Goal: Task Accomplishment & Management: Manage account settings

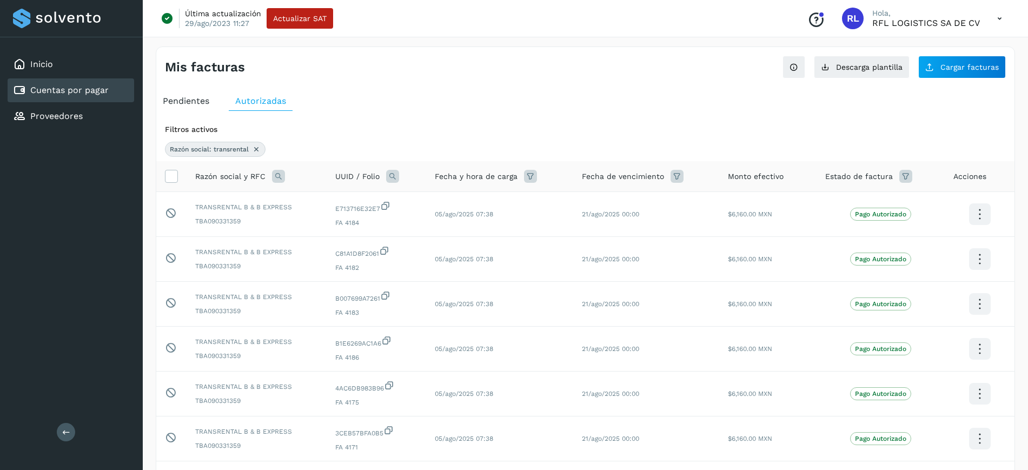
select select "**"
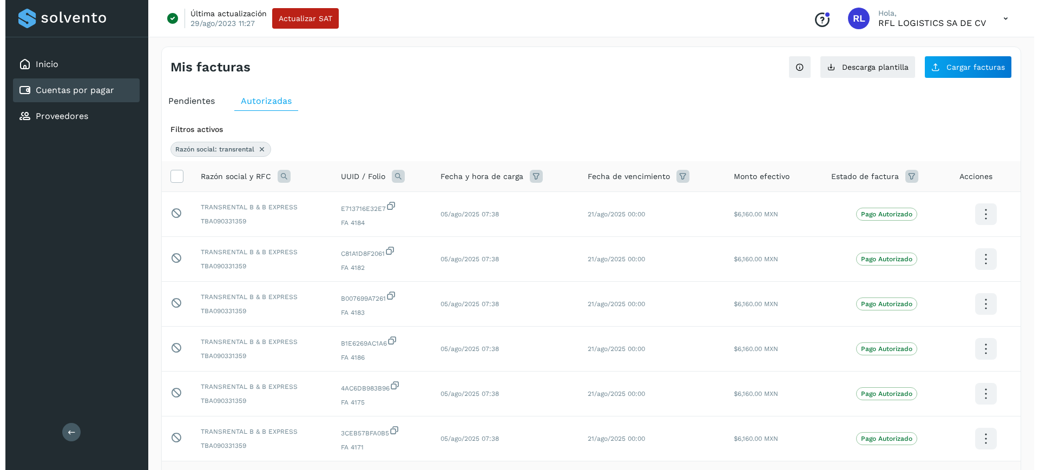
scroll to position [14, 0]
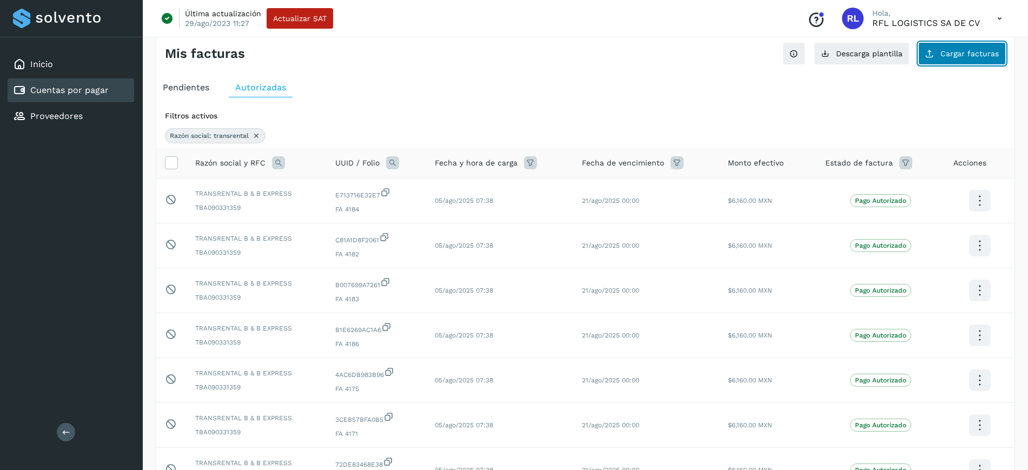
click at [949, 51] on span "Cargar facturas" at bounding box center [970, 54] width 58 height 8
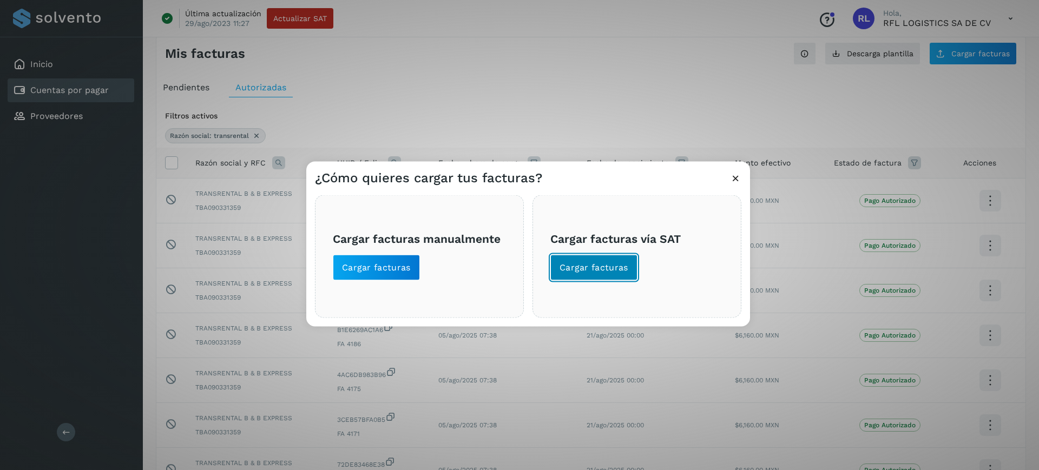
click at [614, 272] on span "Cargar facturas" at bounding box center [593, 267] width 69 height 12
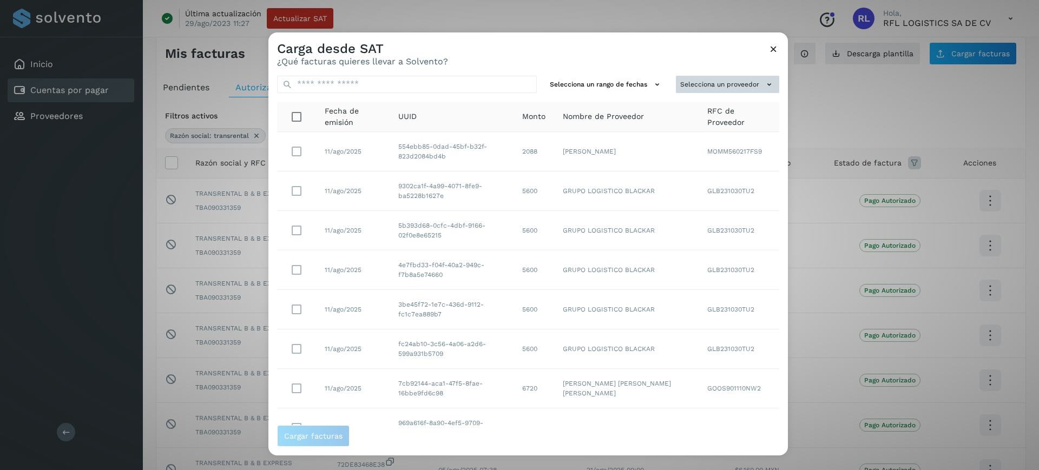
click at [740, 85] on button "Selecciona un proveedor" at bounding box center [727, 84] width 103 height 18
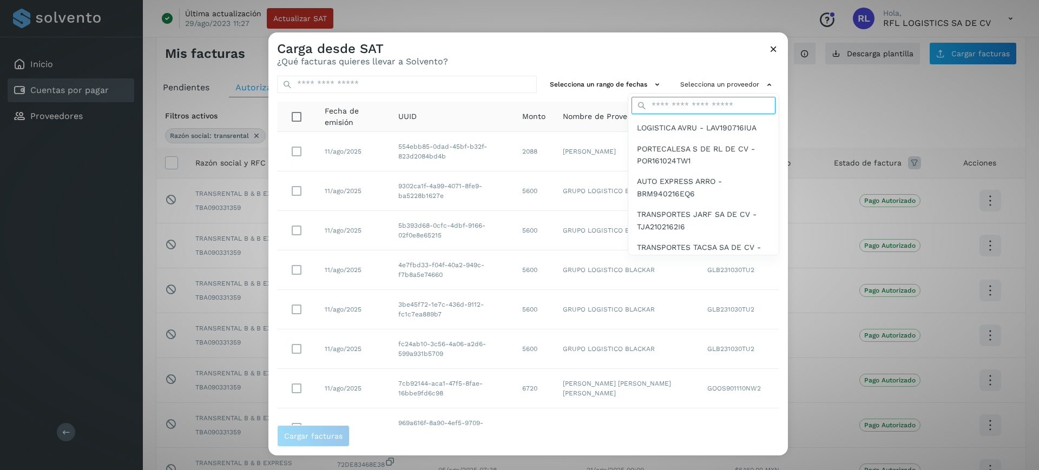
click at [721, 106] on input "text" at bounding box center [703, 105] width 144 height 17
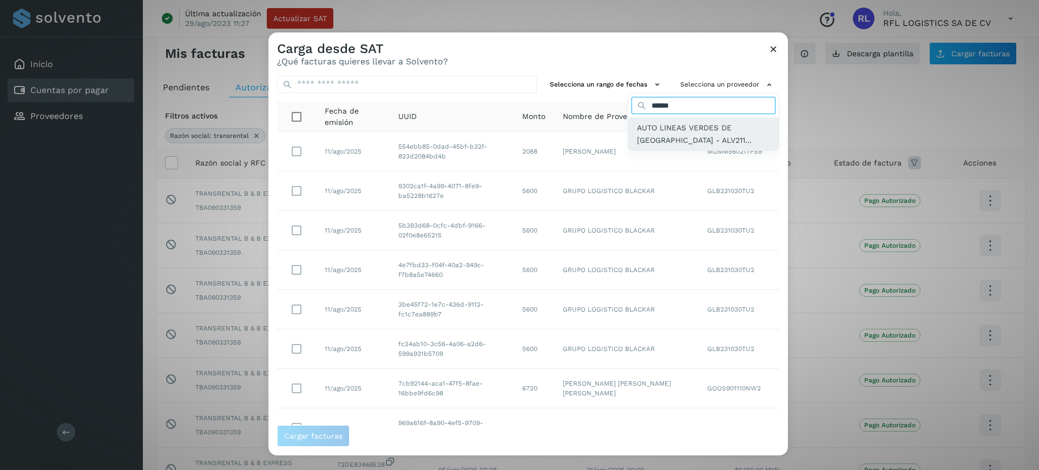
type input "******"
click at [667, 133] on span "AUTO LINEAS VERDES DE [GEOGRAPHIC_DATA] - ALV211..." at bounding box center [703, 134] width 133 height 24
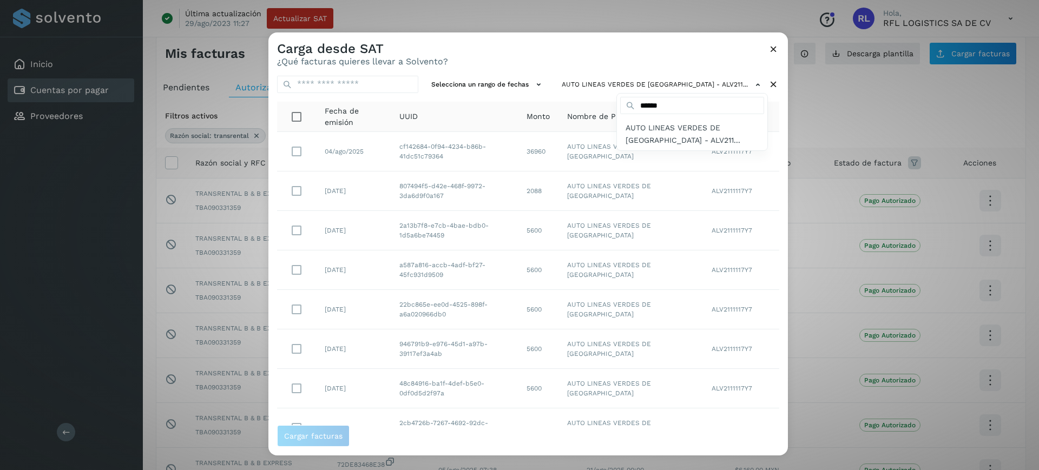
click at [781, 213] on div at bounding box center [787, 267] width 1039 height 470
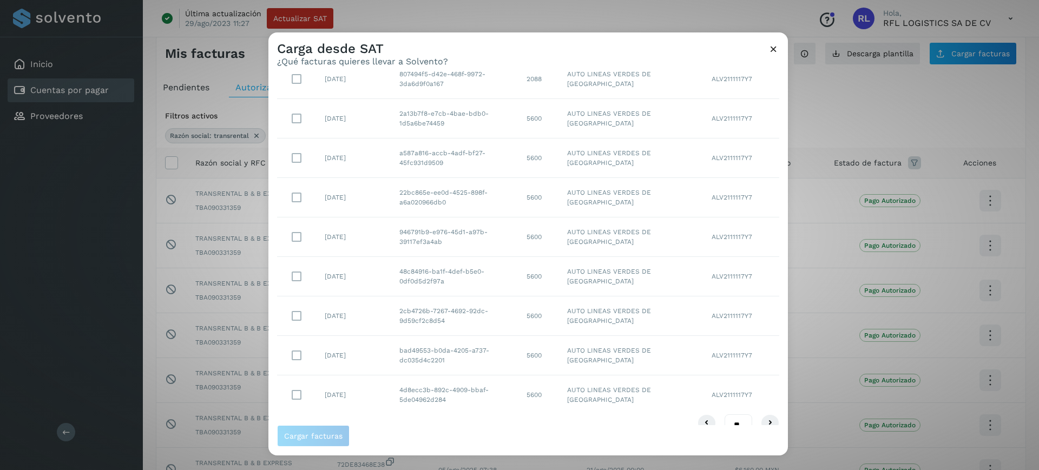
scroll to position [131, 0]
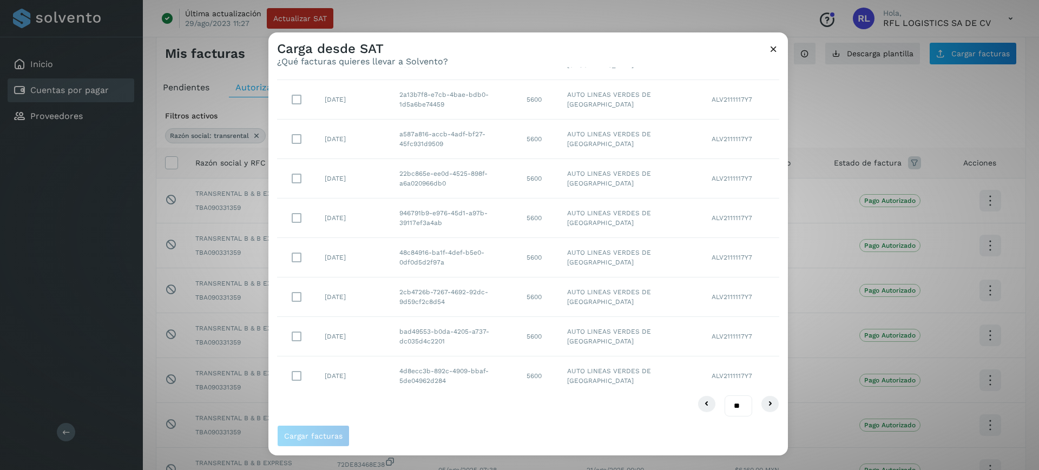
click at [724, 408] on select "** ** **" at bounding box center [738, 405] width 28 height 21
select select "**"
click at [724, 395] on select "** ** **" at bounding box center [738, 405] width 28 height 21
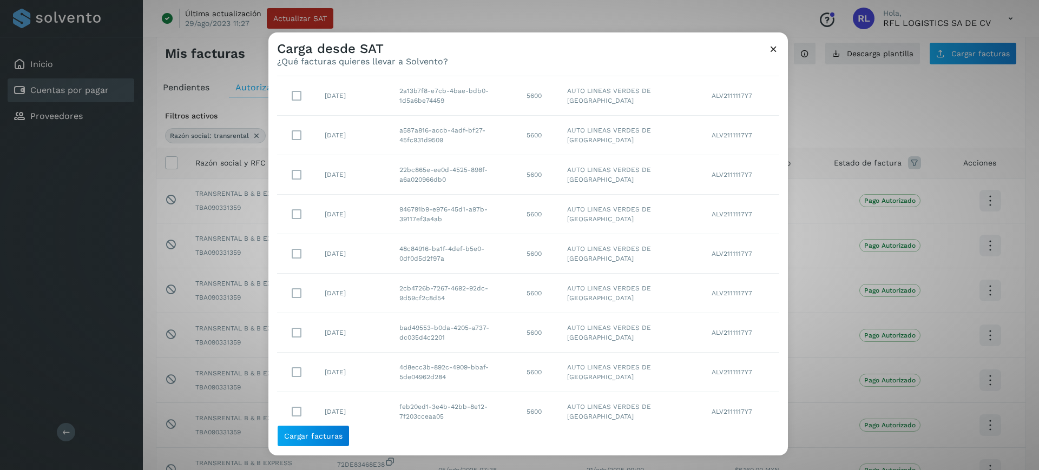
scroll to position [0, 0]
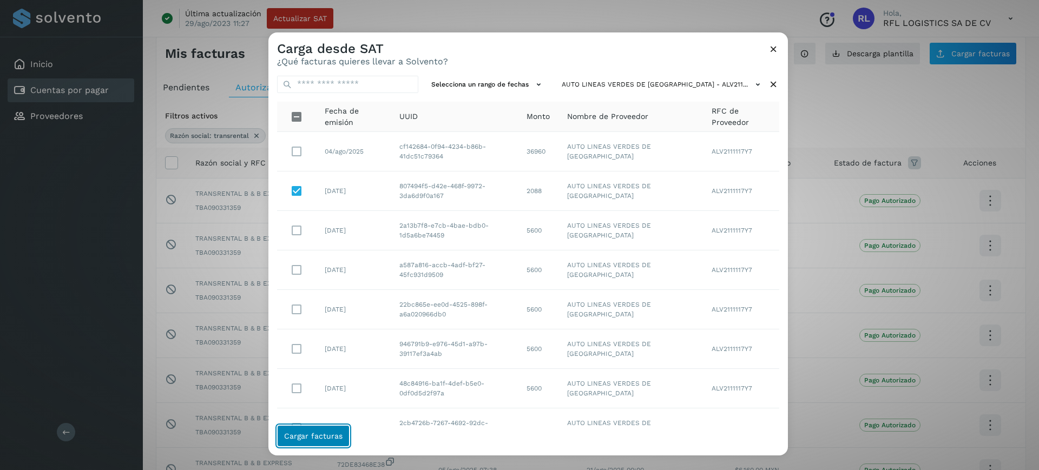
click at [300, 443] on button "Cargar facturas" at bounding box center [313, 436] width 72 height 22
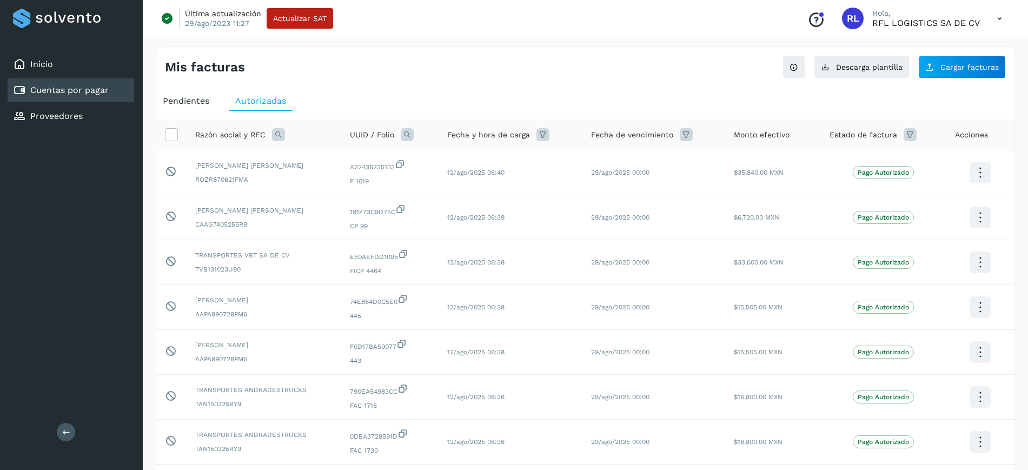
click at [162, 101] on div "Pendientes" at bounding box center [185, 100] width 59 height 19
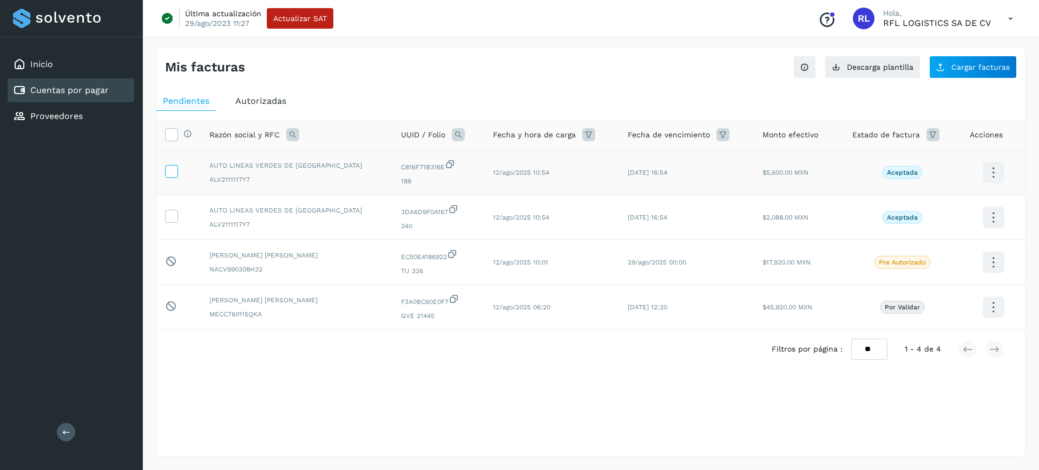
click at [171, 170] on icon at bounding box center [171, 170] width 11 height 11
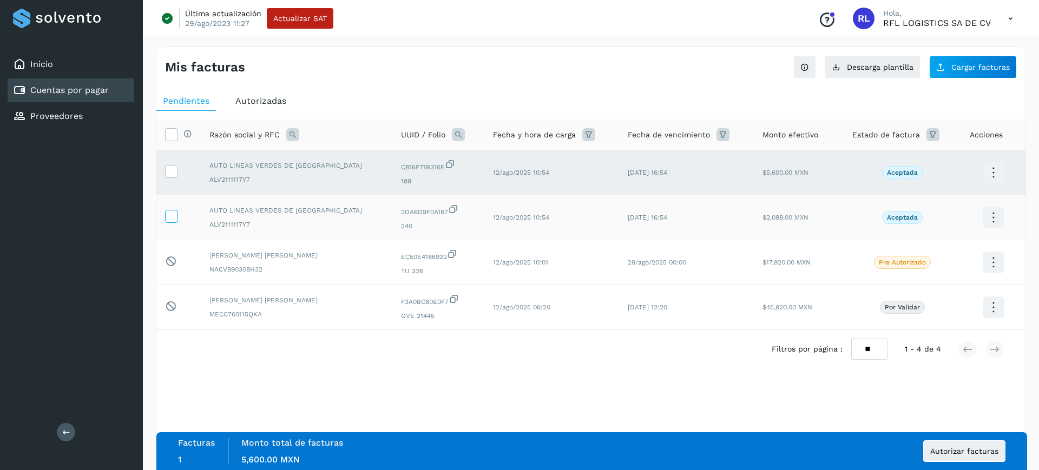
click at [171, 212] on icon at bounding box center [171, 215] width 11 height 11
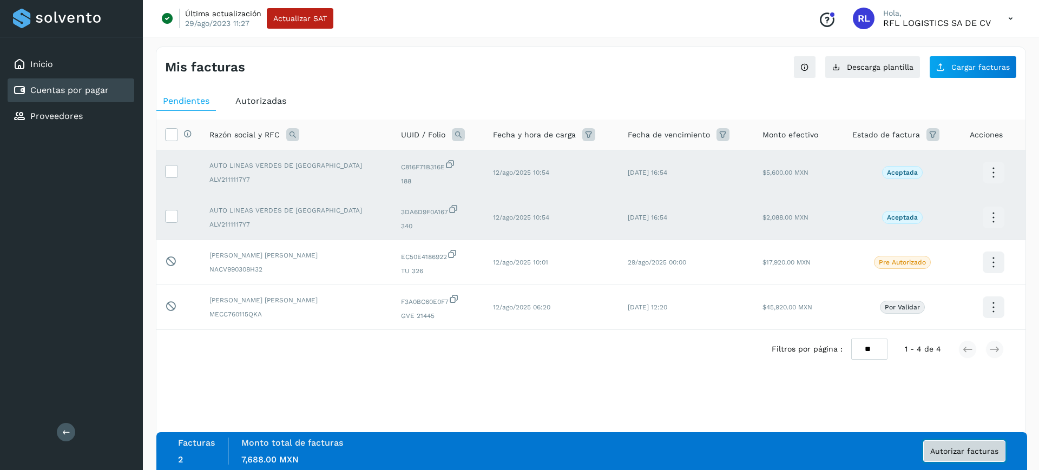
click at [986, 451] on span "Autorizar facturas" at bounding box center [964, 451] width 68 height 8
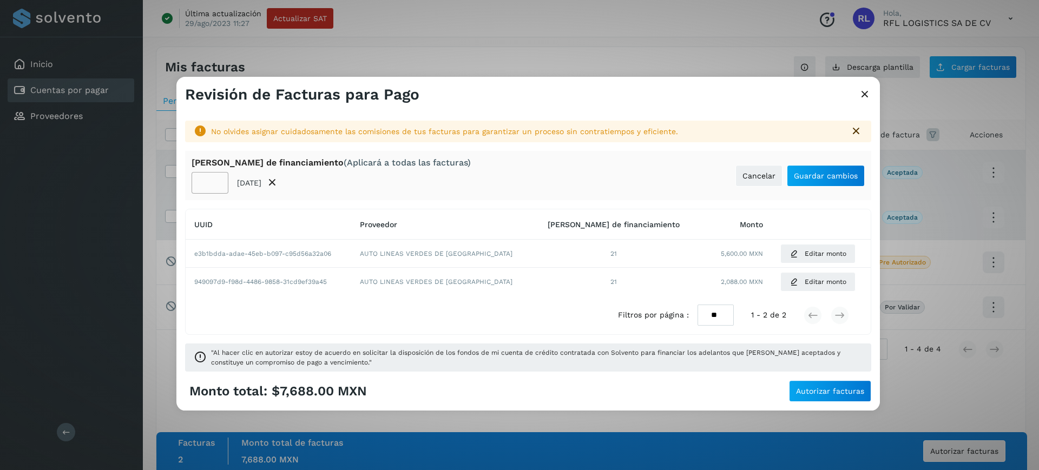
click at [207, 178] on input "**" at bounding box center [209, 183] width 37 height 22
type input "*"
click at [810, 178] on span "Guardar cambios" at bounding box center [825, 176] width 64 height 8
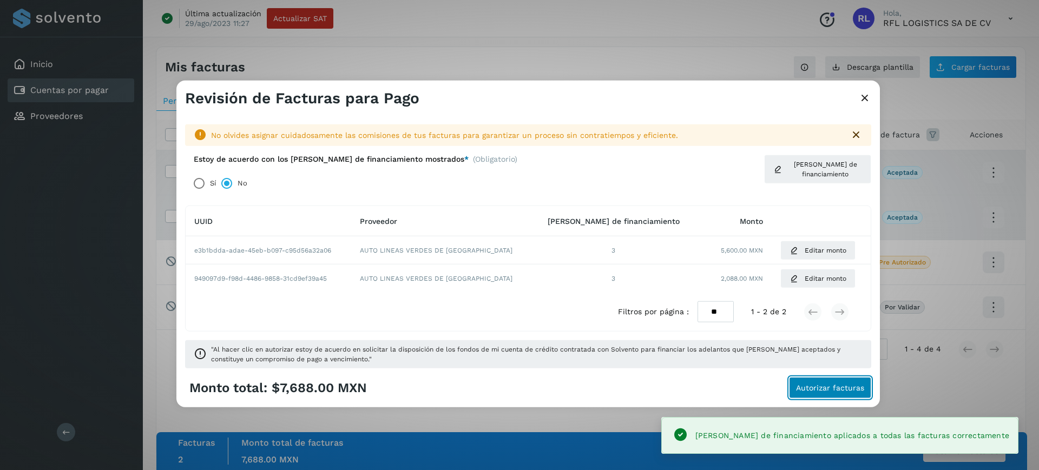
click at [816, 377] on button "Autorizar facturas" at bounding box center [830, 388] width 82 height 22
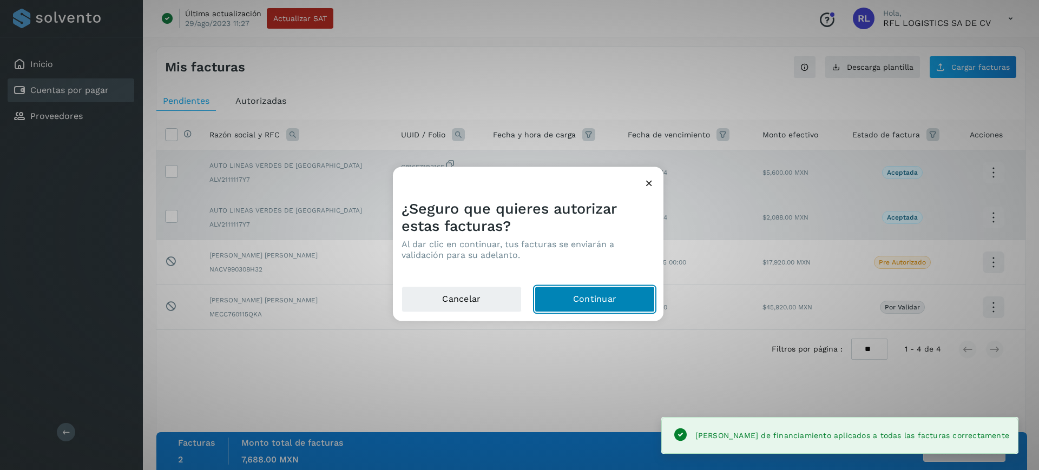
click at [601, 302] on button "Continuar" at bounding box center [594, 299] width 120 height 26
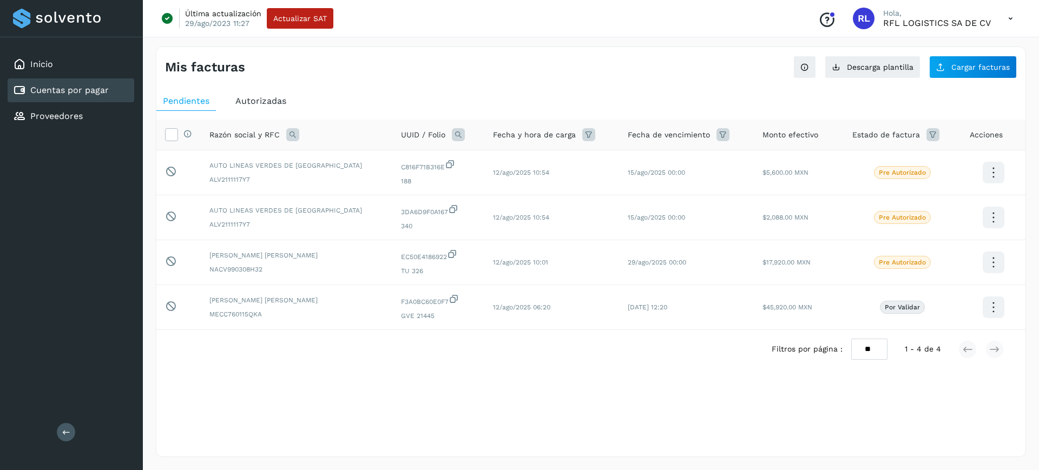
click at [101, 89] on link "Cuentas por pagar" at bounding box center [69, 90] width 78 height 10
click at [261, 98] on span "Autorizadas" at bounding box center [260, 101] width 51 height 10
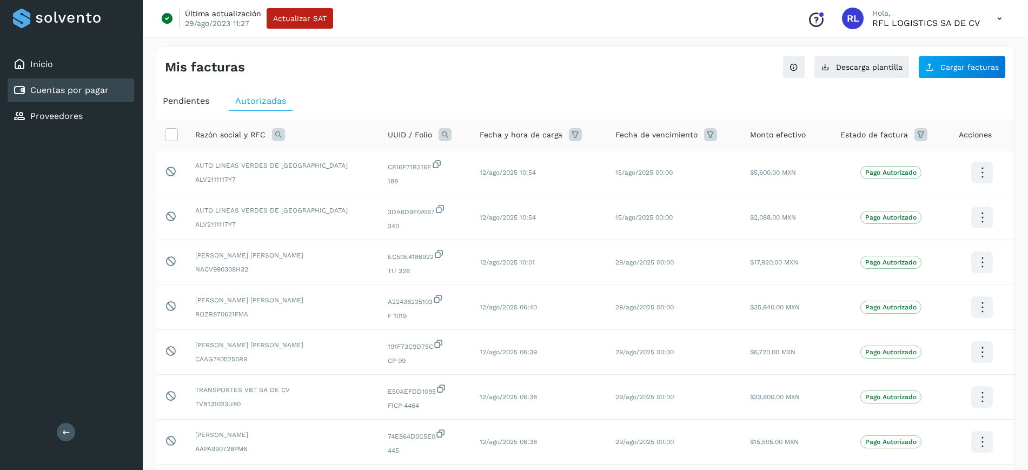
click at [202, 98] on span "Pendientes" at bounding box center [186, 101] width 47 height 10
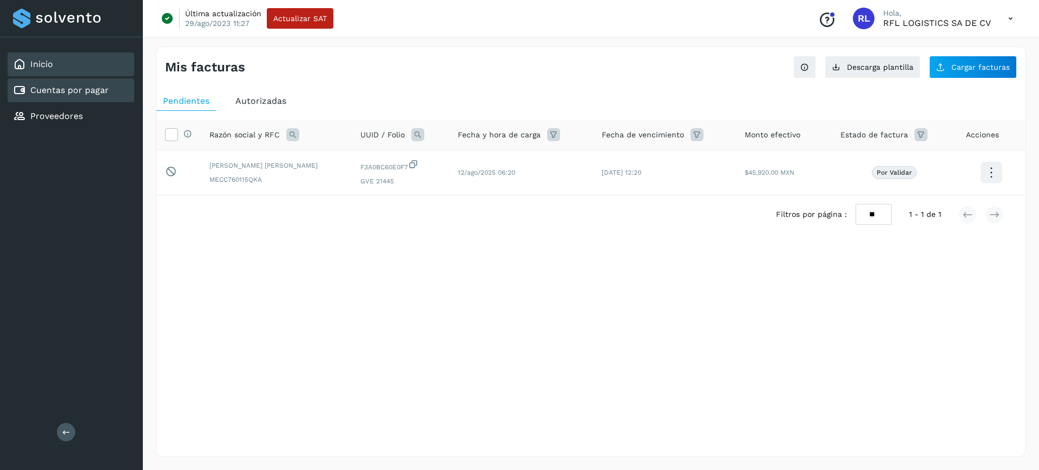
click at [70, 74] on div "Inicio" at bounding box center [71, 64] width 127 height 24
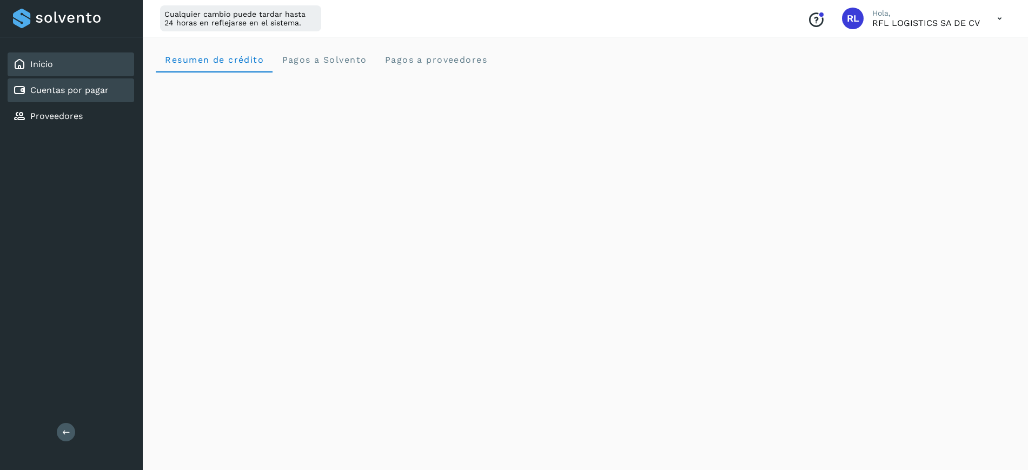
click at [97, 94] on link "Cuentas por pagar" at bounding box center [69, 90] width 78 height 10
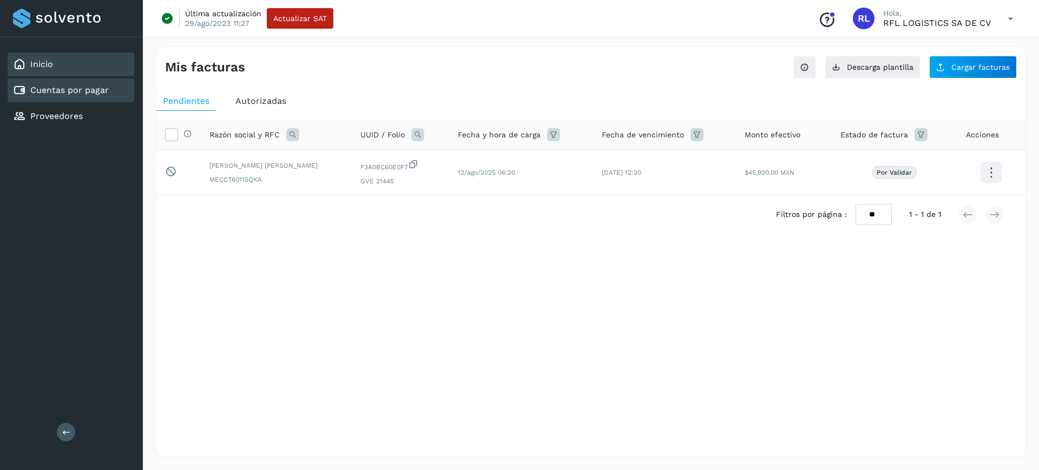
click at [49, 62] on link "Inicio" at bounding box center [41, 64] width 23 height 10
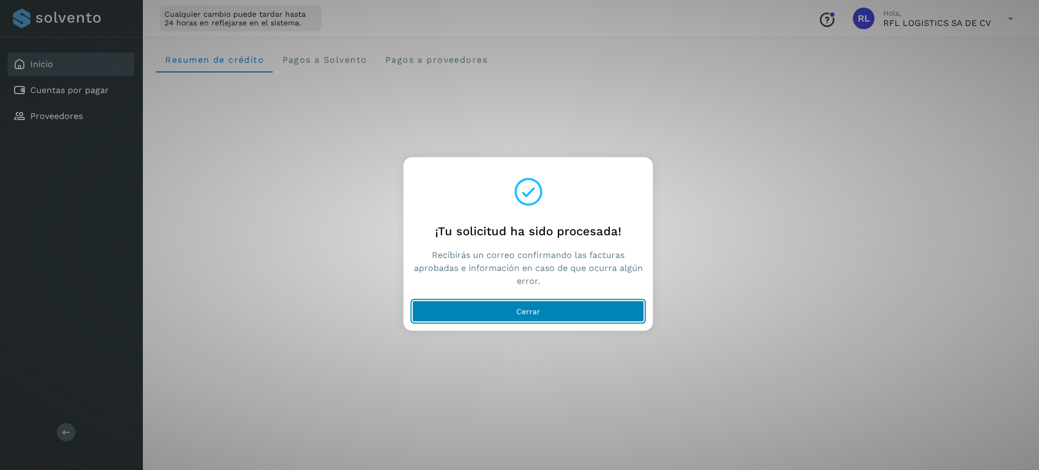
click at [540, 307] on button "Cerrar" at bounding box center [528, 311] width 232 height 22
click at [512, 301] on button "Cerrar" at bounding box center [528, 311] width 232 height 22
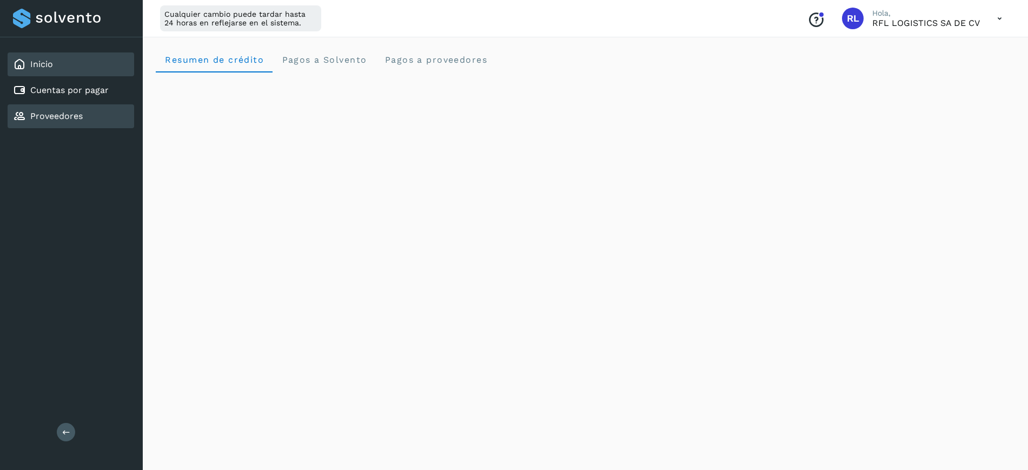
click at [54, 115] on link "Proveedores" at bounding box center [56, 116] width 52 height 10
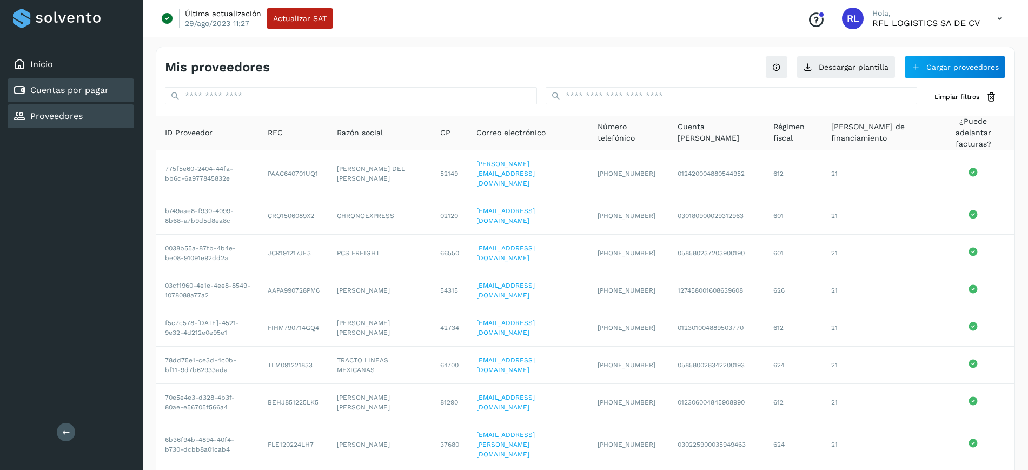
click at [68, 91] on link "Cuentas por pagar" at bounding box center [69, 90] width 78 height 10
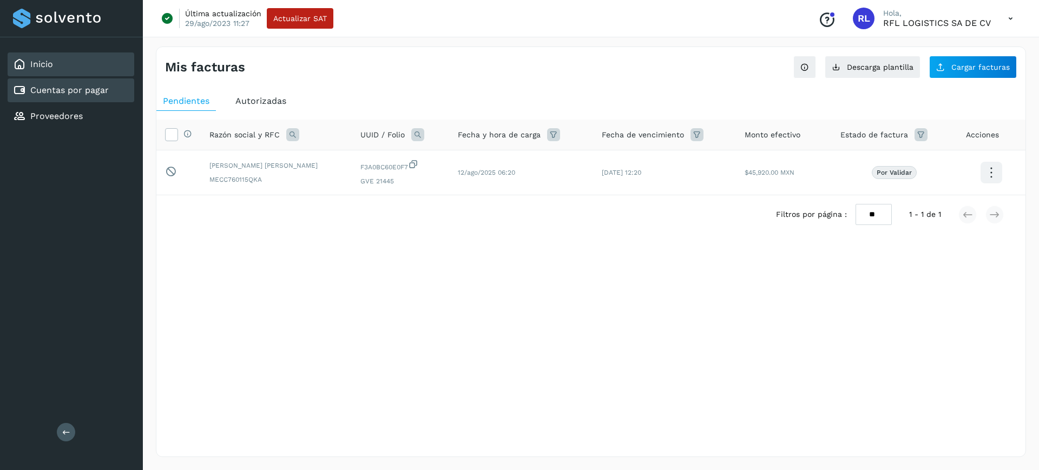
click at [64, 63] on div "Inicio" at bounding box center [71, 64] width 127 height 24
